Goal: Complete application form

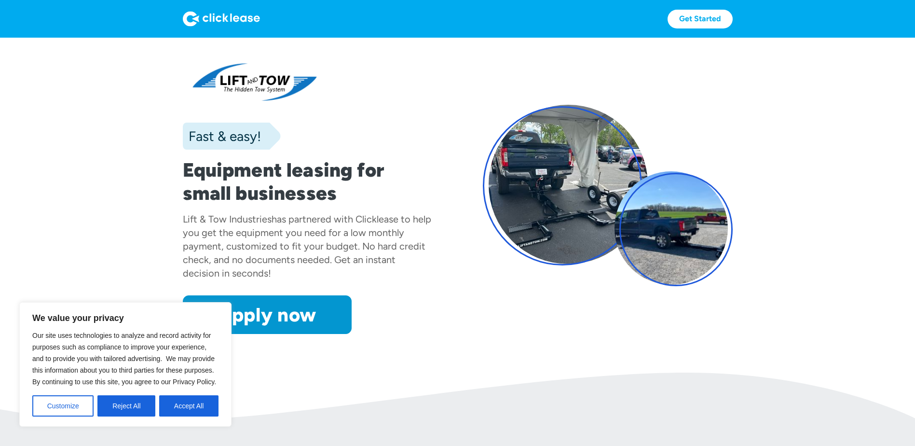
scroll to position [48, 0]
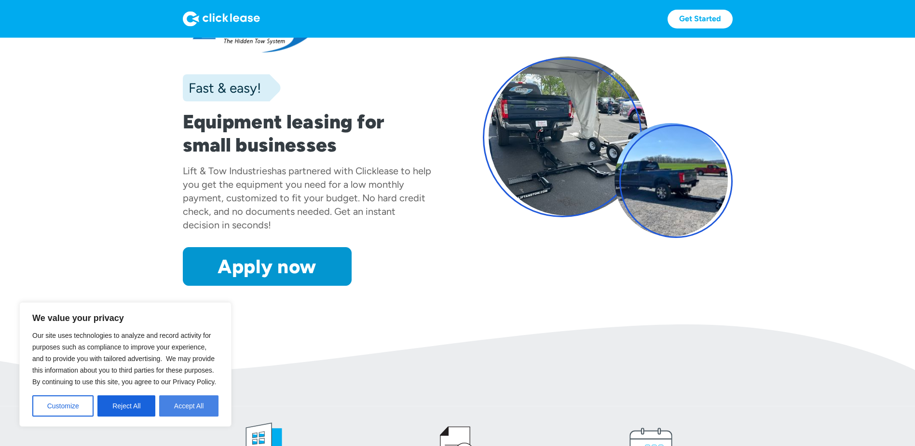
click at [182, 408] on button "Accept All" at bounding box center [188, 405] width 59 height 21
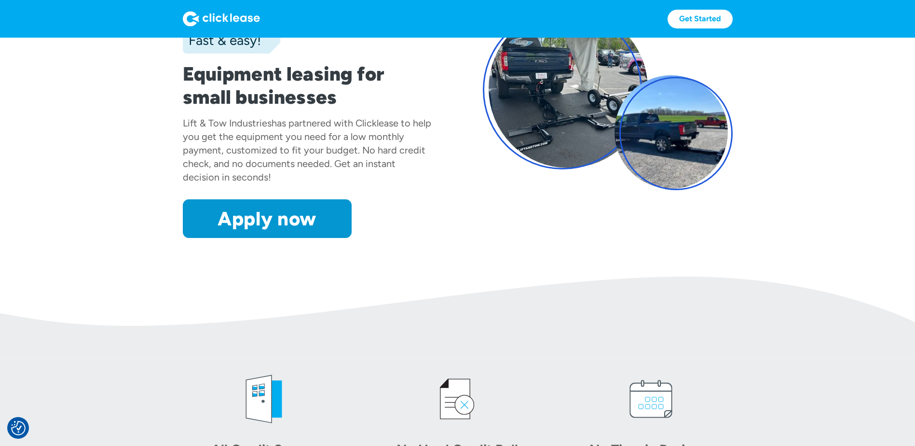
scroll to position [96, 0]
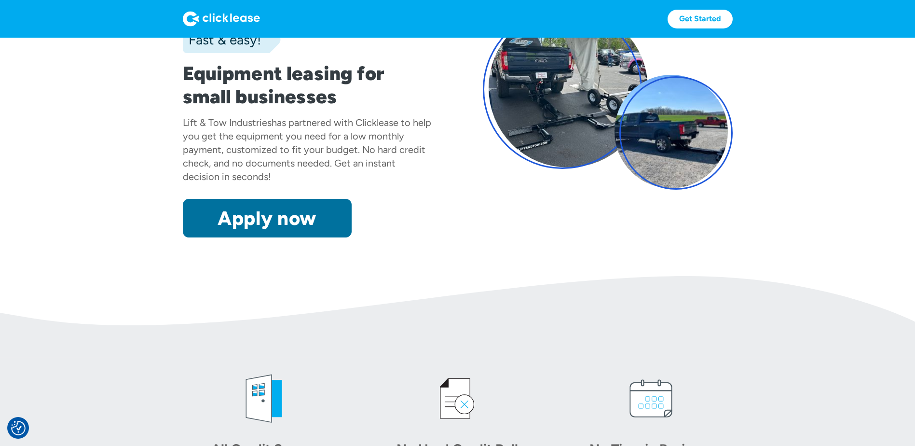
click at [299, 214] on link "Apply now" at bounding box center [267, 218] width 169 height 39
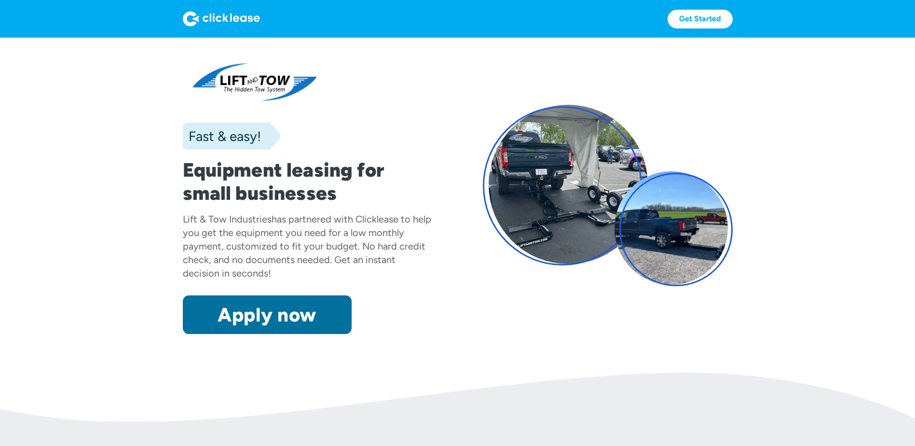
drag, startPoint x: 0, startPoint y: 0, endPoint x: 298, endPoint y: 316, distance: 434.2
click at [298, 316] on link "Apply now" at bounding box center [267, 314] width 169 height 39
click at [307, 308] on link "Apply now" at bounding box center [267, 314] width 169 height 39
